Goal: Check status: Check status

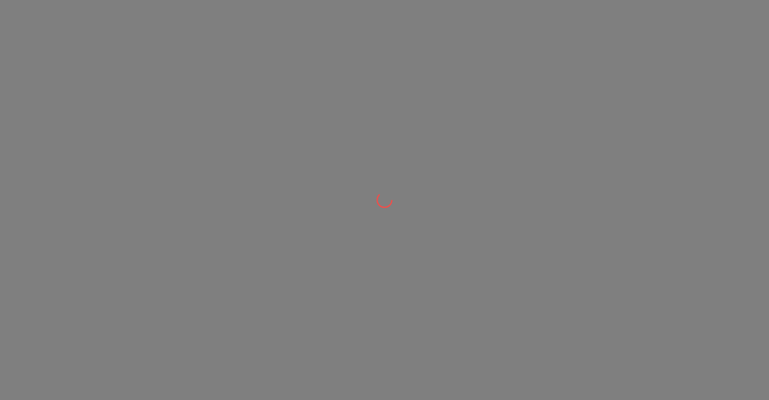
click at [713, 30] on div at bounding box center [384, 200] width 769 height 400
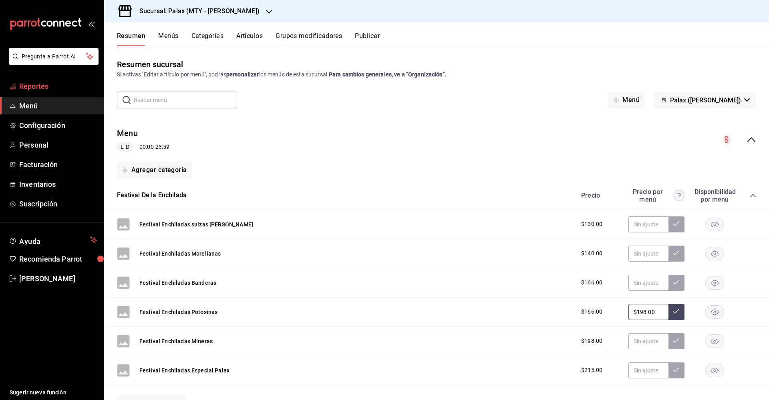
click at [64, 93] on link "Reportes" at bounding box center [52, 86] width 104 height 17
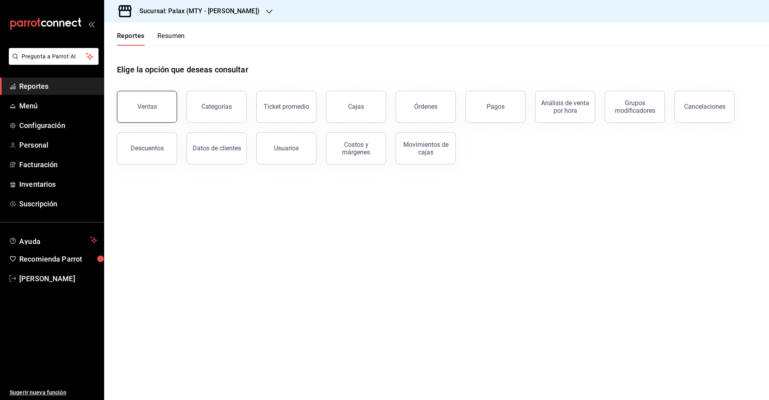
click at [143, 111] on button "Ventas" at bounding box center [147, 107] width 60 height 32
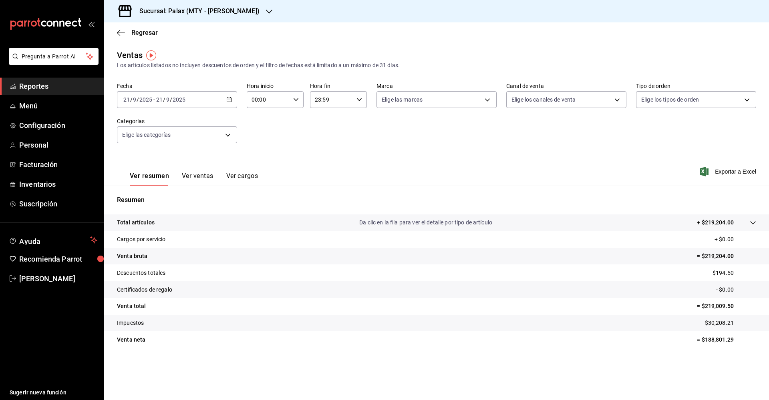
click at [296, 101] on icon "button" at bounding box center [296, 100] width 6 height 6
click at [264, 171] on span "15" at bounding box center [261, 168] width 16 height 6
click at [348, 132] on div at bounding box center [384, 200] width 769 height 400
click at [298, 99] on icon "button" at bounding box center [296, 100] width 6 height 6
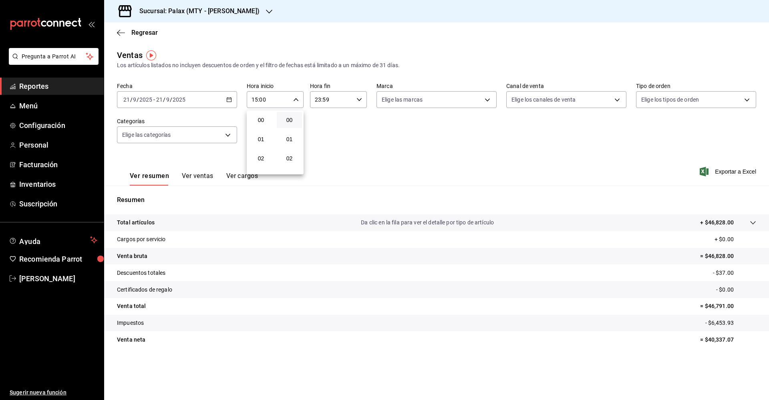
scroll to position [288, 0]
click at [322, 119] on div at bounding box center [384, 200] width 769 height 400
click at [297, 99] on icon "button" at bounding box center [296, 100] width 6 height 6
click at [300, 133] on button "15" at bounding box center [289, 128] width 25 height 16
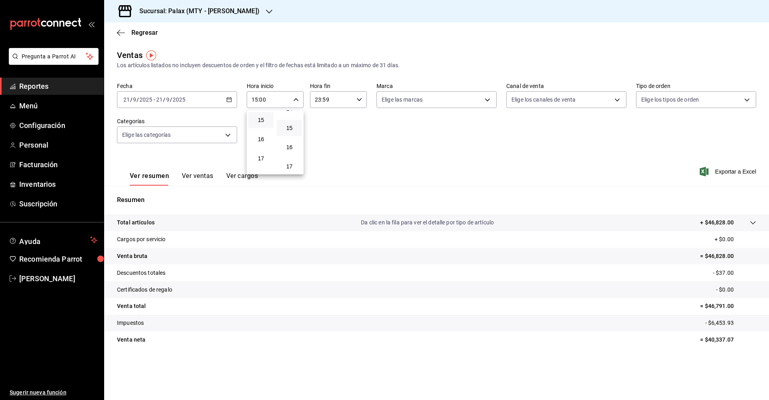
type input "15:15"
click at [363, 131] on div at bounding box center [384, 200] width 769 height 400
click at [200, 176] on button "Ver ventas" at bounding box center [198, 179] width 32 height 14
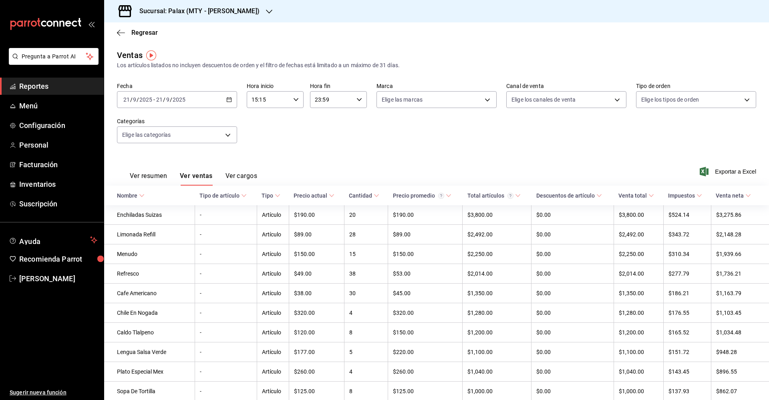
click at [141, 175] on button "Ver resumen" at bounding box center [148, 179] width 37 height 14
